Goal: Information Seeking & Learning: Learn about a topic

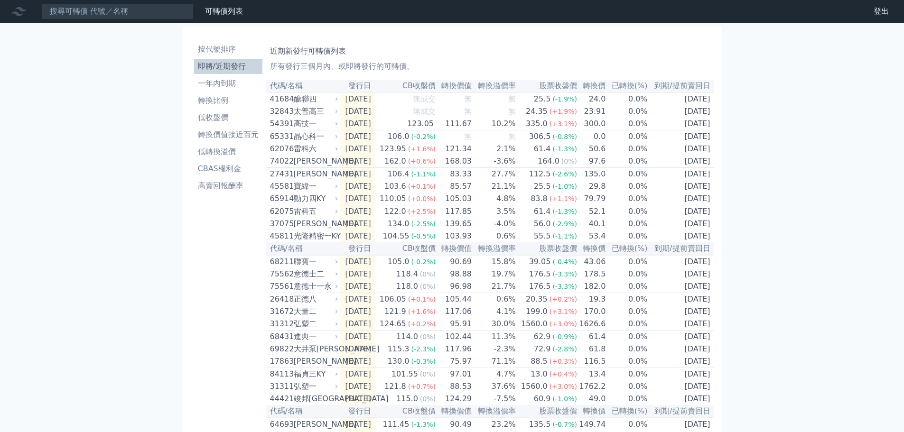
click at [840, 217] on div "可轉債列表 財務數據 可轉債列表 財務數據 登出 登出 按代號排序 即將/近期發行 一年內到期 轉換比例 低收盤價 轉換價值接近百元 低轉換溢價" at bounding box center [452, 335] width 904 height 671
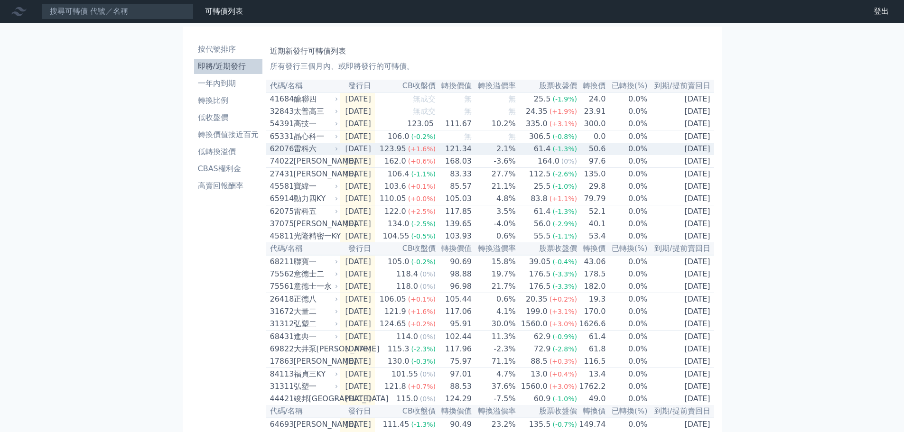
click at [341, 153] on td "[DATE]" at bounding box center [357, 149] width 35 height 12
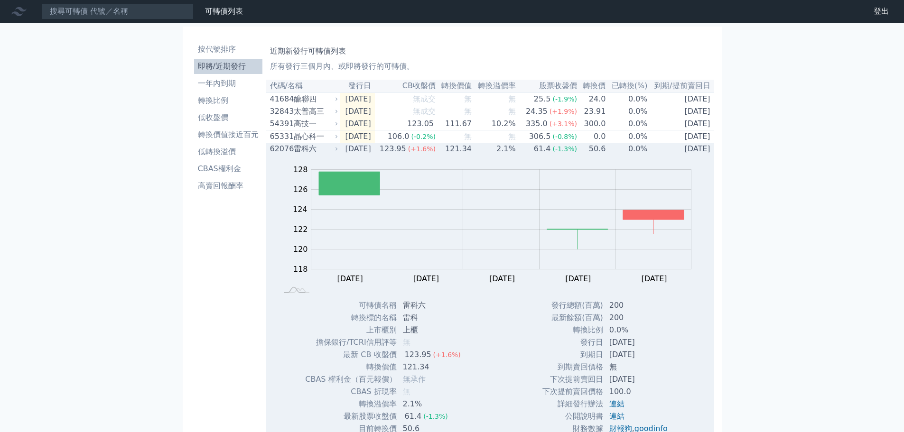
click at [341, 153] on td "[DATE]" at bounding box center [357, 149] width 35 height 12
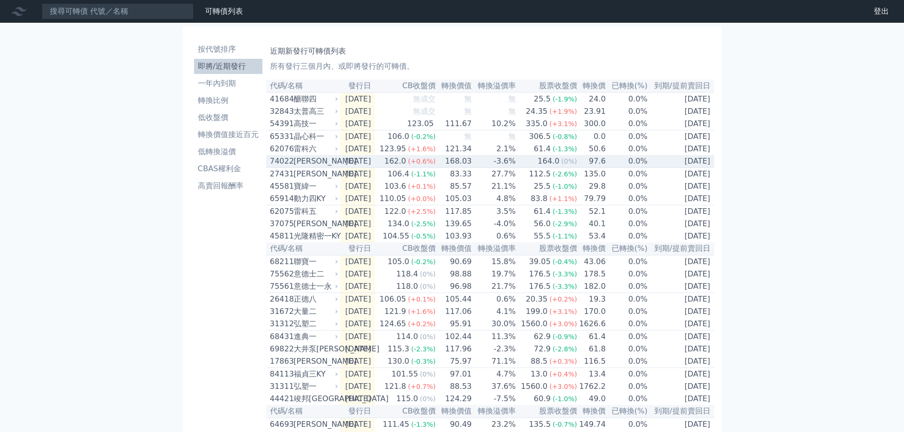
click at [347, 167] on td "[DATE]" at bounding box center [357, 161] width 35 height 13
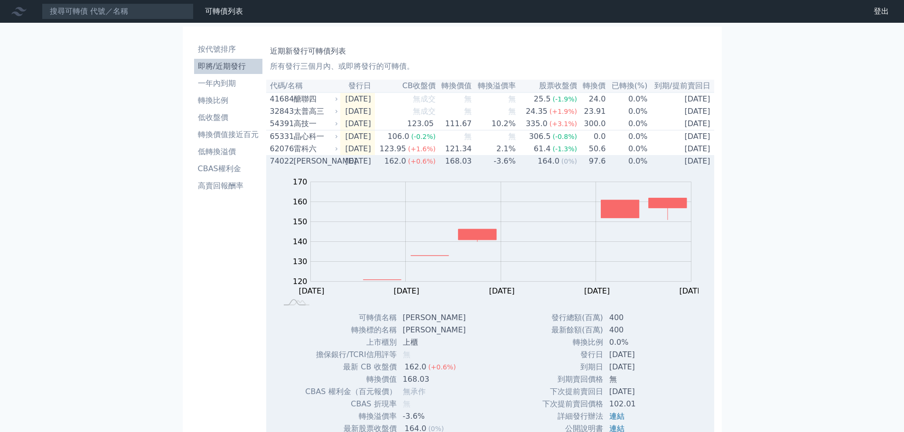
click at [347, 167] on td "[DATE]" at bounding box center [357, 161] width 35 height 12
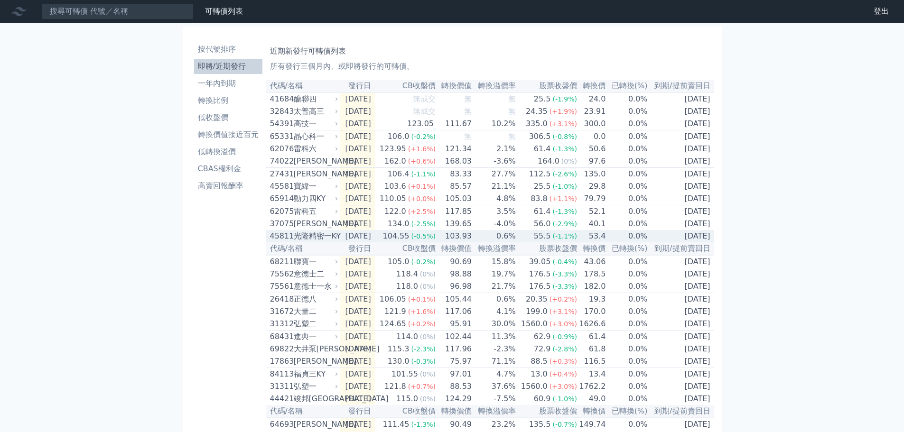
scroll to position [47, 0]
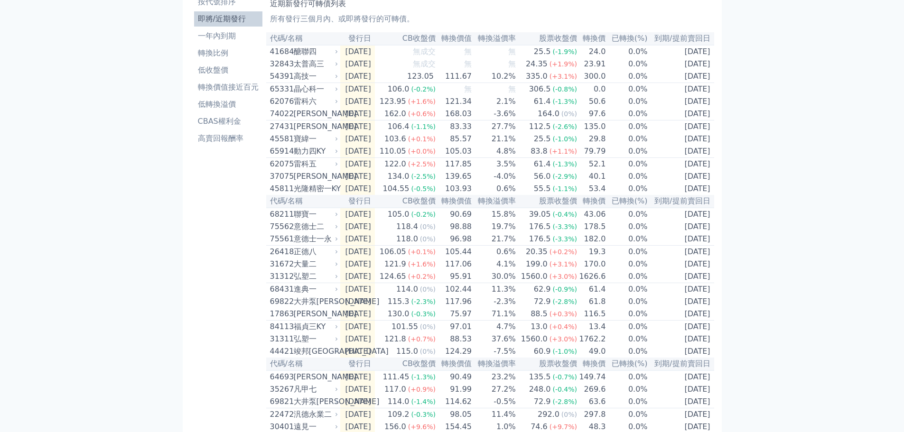
click at [798, 254] on div "可轉債列表 財務數據 可轉債列表 財務數據 登出 登出 按代號排序 即將/近期發行 一年內到期 轉換比例 低收盤價 轉換價值接近百元 低轉換溢價" at bounding box center [452, 288] width 904 height 671
click at [823, 319] on div "可轉債列表 財務數據 可轉債列表 財務數據 登出 登出 按代號排序 即將/近期發行 一年內到期 轉換比例 低收盤價 轉換價值接近百元 低轉換溢價" at bounding box center [452, 288] width 904 height 671
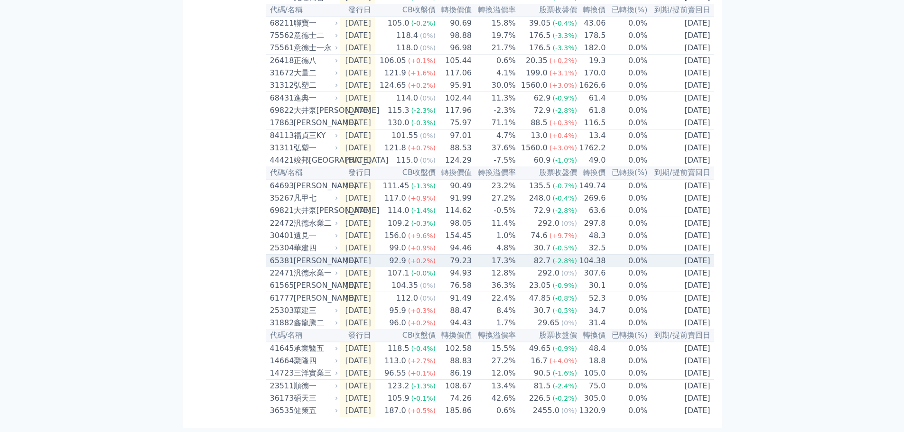
scroll to position [0, 0]
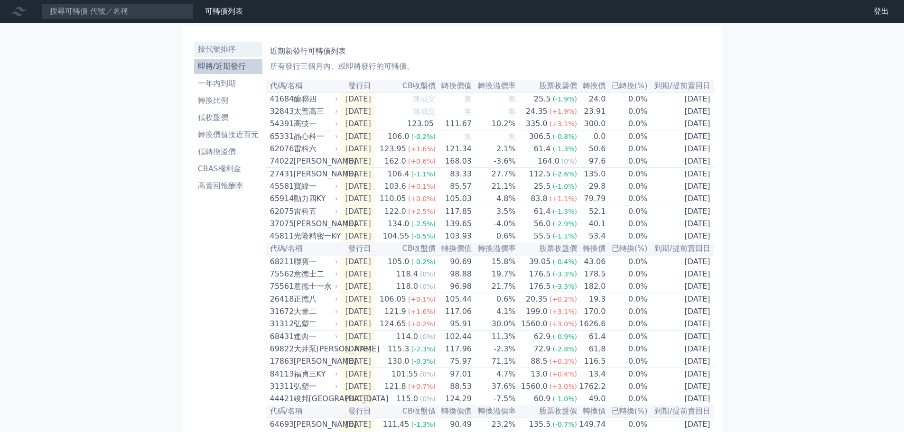
click at [224, 46] on li "按代號排序" at bounding box center [228, 49] width 68 height 11
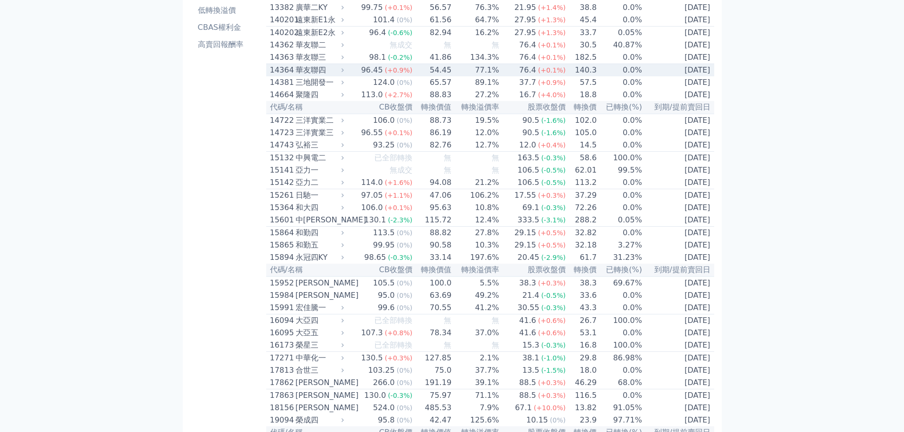
scroll to position [142, 0]
